Goal: Task Accomplishment & Management: Manage account settings

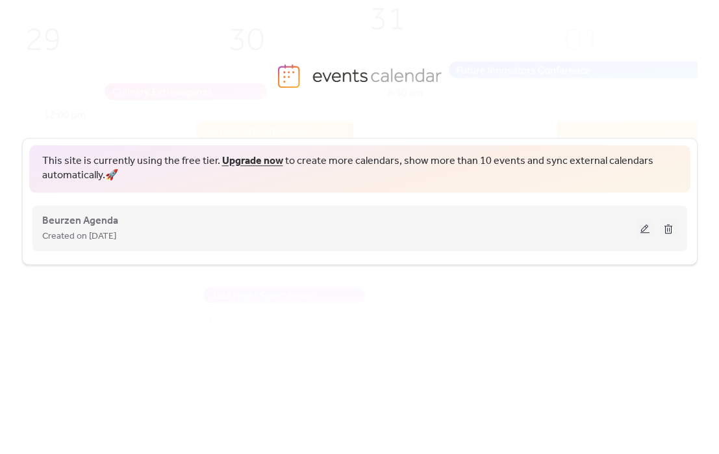
click at [225, 228] on div "Created on [DATE]" at bounding box center [339, 236] width 594 height 16
click at [639, 235] on button at bounding box center [645, 227] width 18 height 19
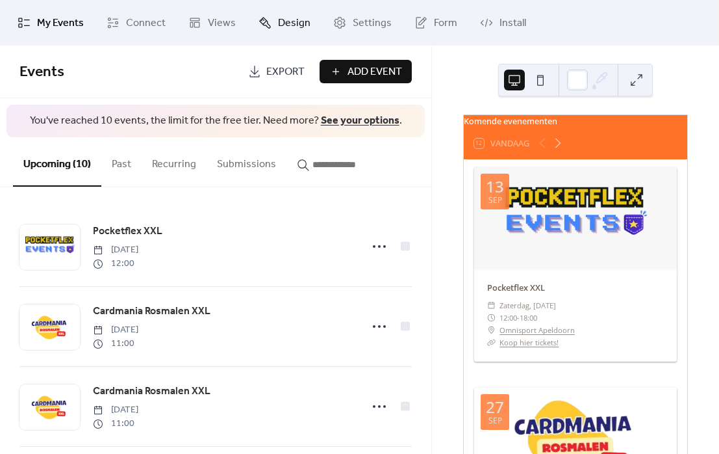
click at [281, 24] on span "Design" at bounding box center [294, 24] width 32 height 16
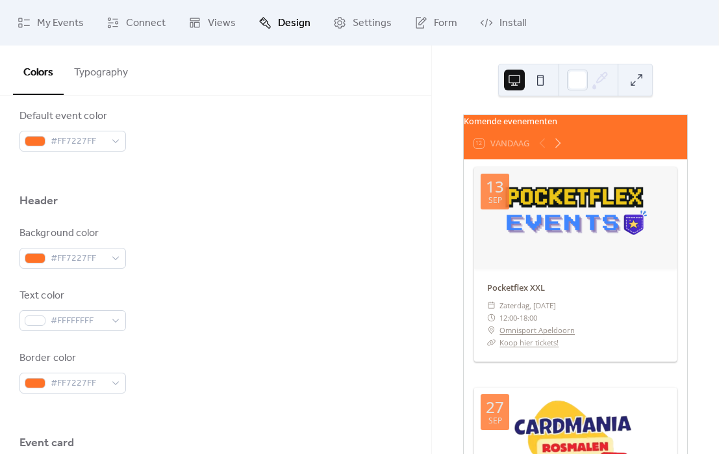
scroll to position [395, 0]
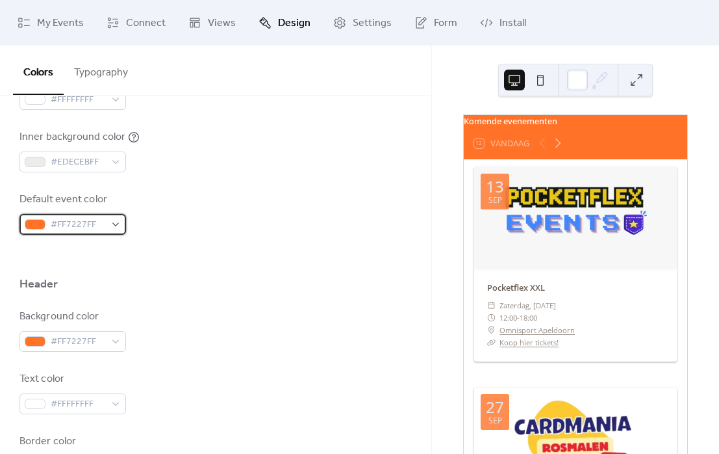
click at [76, 225] on span "#FF7227FF" at bounding box center [78, 225] width 55 height 16
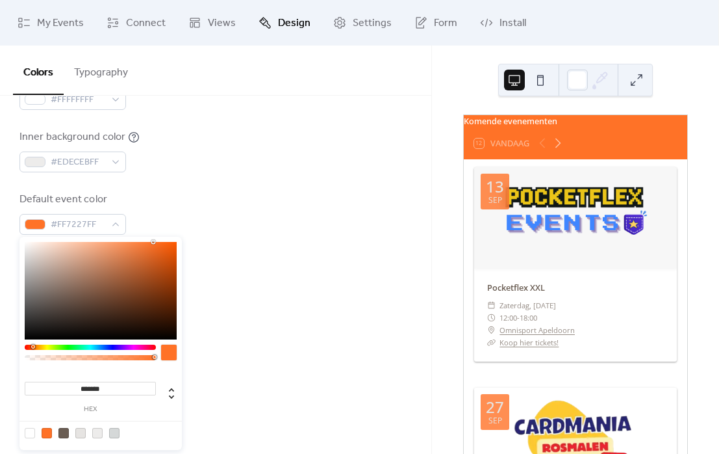
click at [186, 186] on div "Background color #FFFFFFFF Text color #6A5D53FF Border color #D5D8D8FF Inner bo…" at bounding box center [215, 57] width 392 height 355
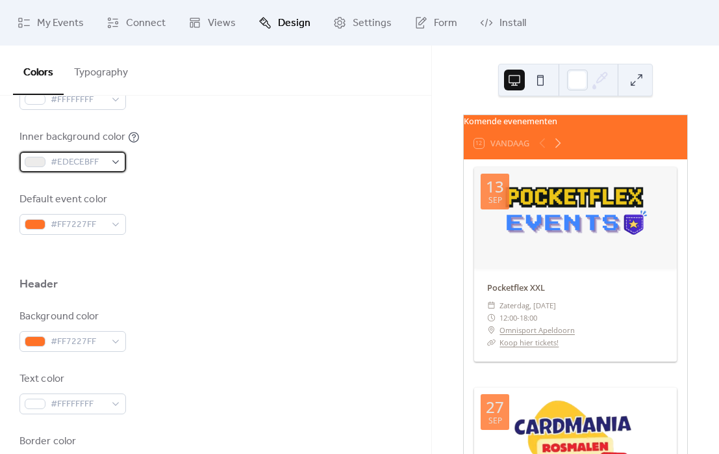
click at [75, 157] on span "#EDECEBFF" at bounding box center [78, 163] width 55 height 16
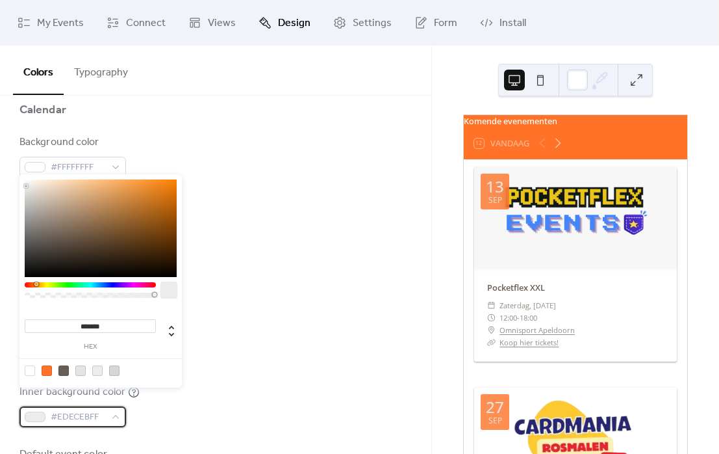
scroll to position [34, 0]
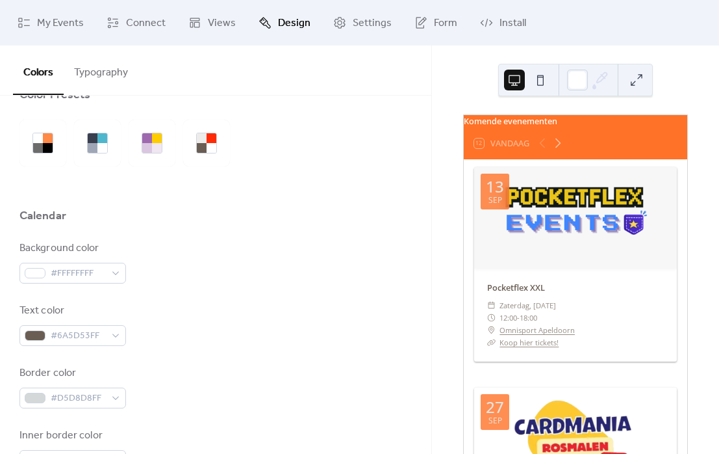
click at [209, 348] on div "Background color #FFFFFFFF Text color #6A5D53FF Border color #D5D8D8FF Inner bo…" at bounding box center [215, 417] width 392 height 355
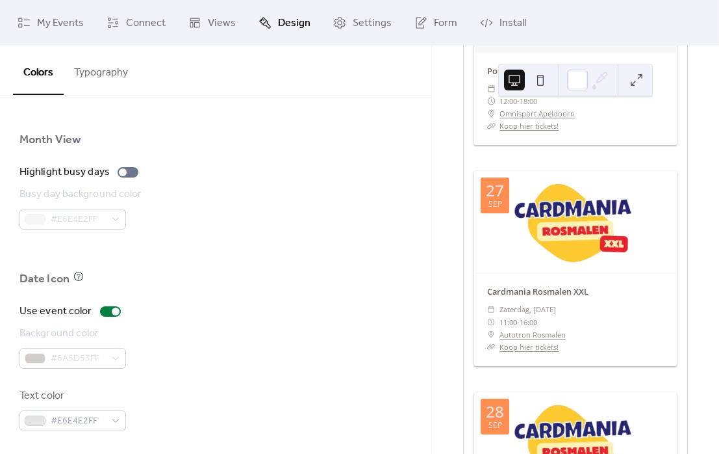
scroll to position [901, 0]
click at [49, 352] on div "#6A5D53FF" at bounding box center [72, 355] width 107 height 21
click at [38, 355] on div "#6A5D53FF" at bounding box center [72, 355] width 107 height 21
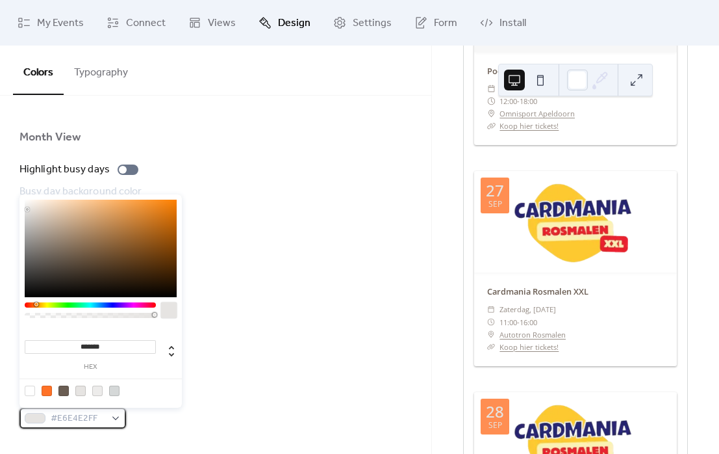
click at [53, 416] on span "#E6E4E2FF" at bounding box center [78, 419] width 55 height 16
click at [29, 389] on div at bounding box center [30, 390] width 10 height 10
type input "*******"
click at [265, 373] on div "Use event color Background color #6A5D53FF Text color #FFFFFFFF" at bounding box center [215, 364] width 392 height 127
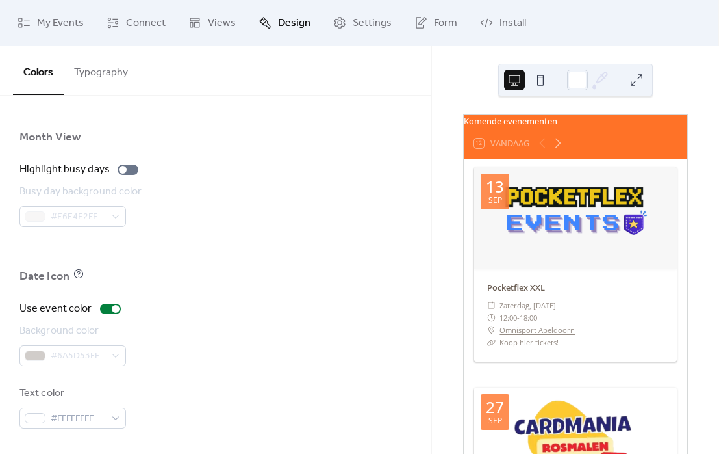
scroll to position [901, 0]
